Goal: Task Accomplishment & Management: Manage account settings

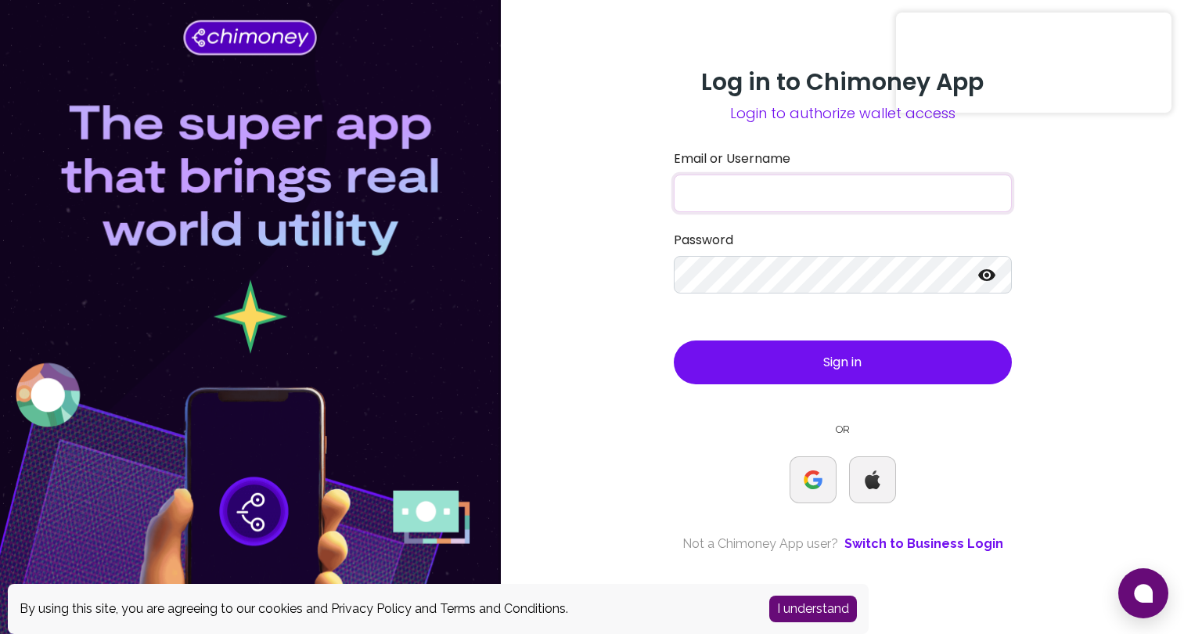
click at [792, 188] on input "Email or Username" at bounding box center [843, 194] width 338 height 38
type input "[EMAIL_ADDRESS][DOMAIN_NAME]"
click at [844, 365] on span "Sign in" at bounding box center [843, 362] width 38 height 18
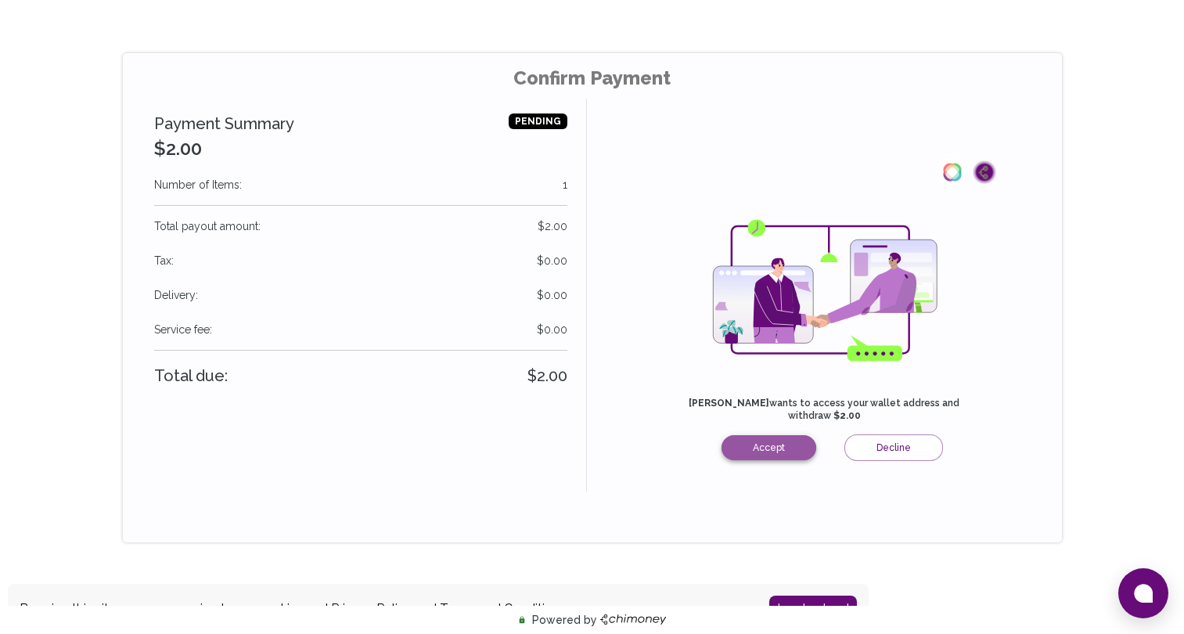
click at [790, 444] on button "Accept" at bounding box center [769, 447] width 95 height 25
